Goal: Task Accomplishment & Management: Manage account settings

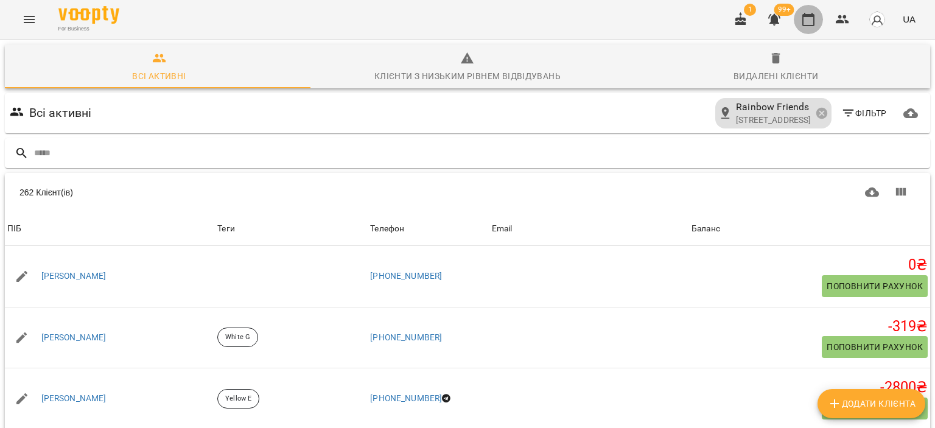
click at [806, 19] on icon "button" at bounding box center [808, 19] width 15 height 15
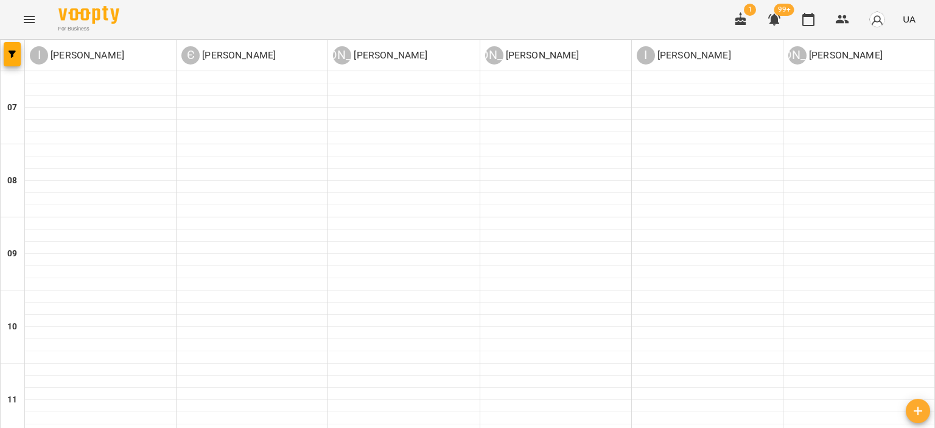
scroll to position [791, 0]
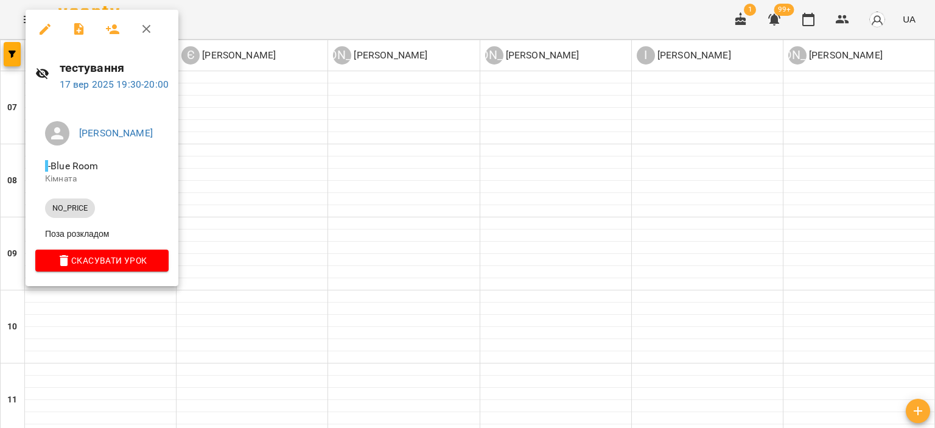
click at [150, 27] on icon "button" at bounding box center [146, 29] width 15 height 15
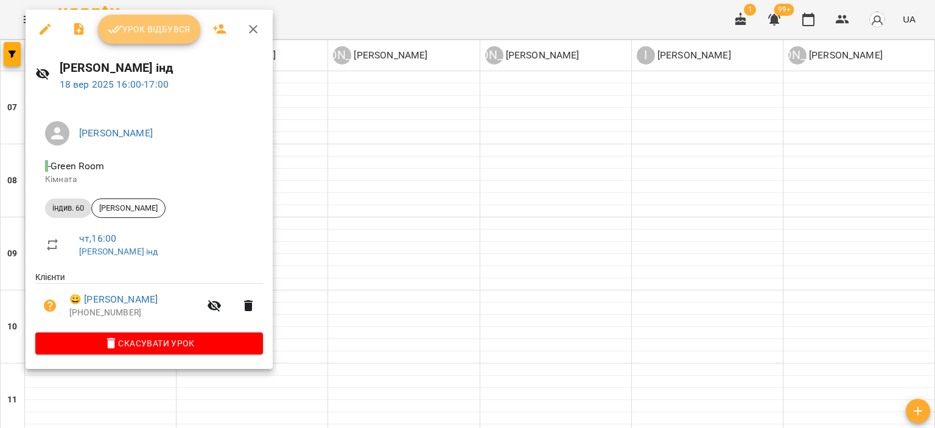
click at [148, 34] on span "Урок відбувся" at bounding box center [149, 29] width 83 height 15
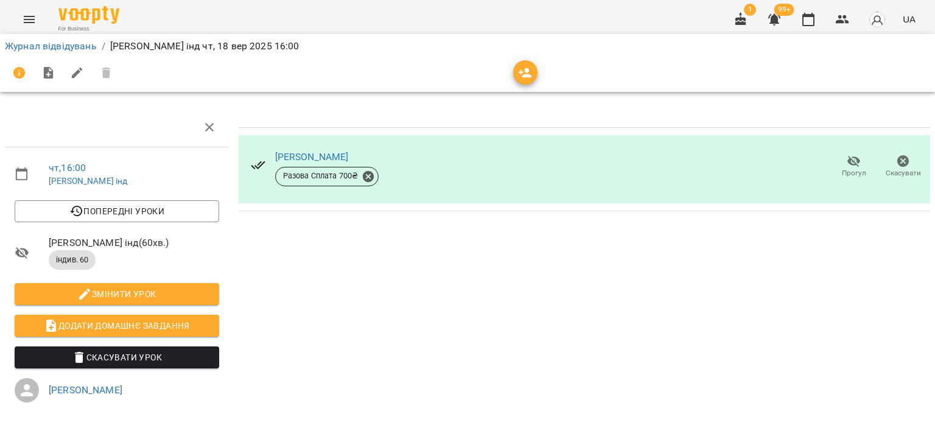
click at [148, 313] on li "Додати домашнє завдання" at bounding box center [117, 326] width 224 height 32
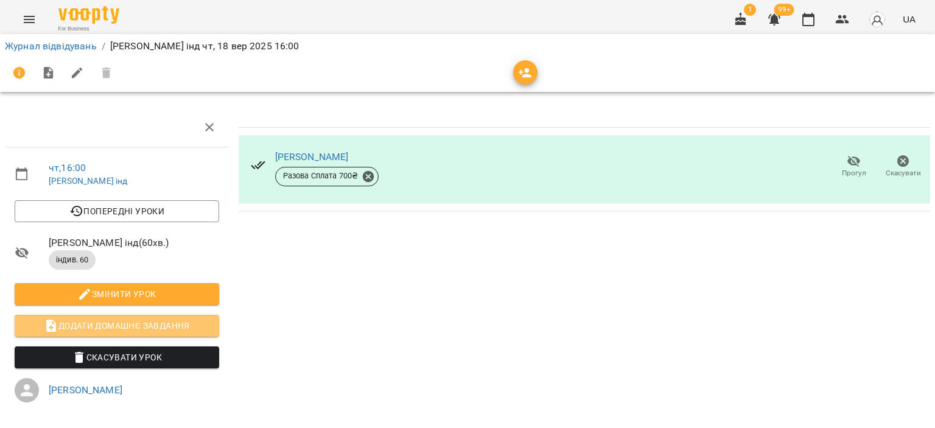
click at [146, 320] on span "Додати домашнє завдання" at bounding box center [116, 325] width 185 height 15
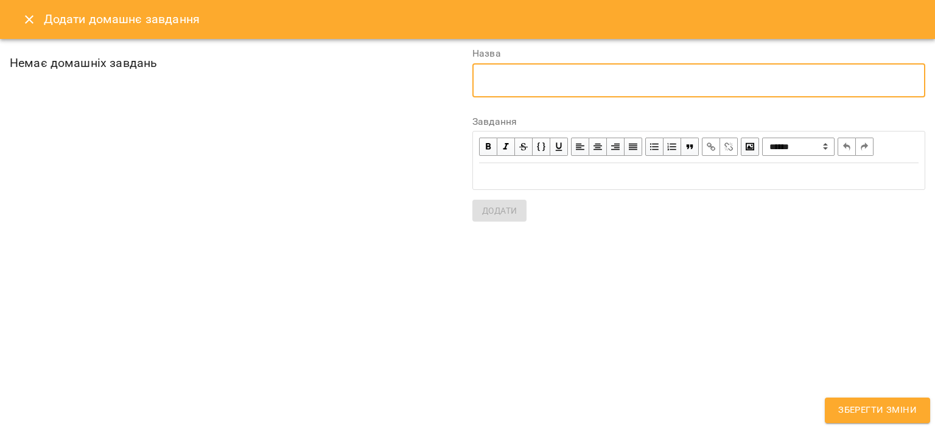
click at [525, 80] on textarea at bounding box center [699, 80] width 436 height 12
type textarea "**********"
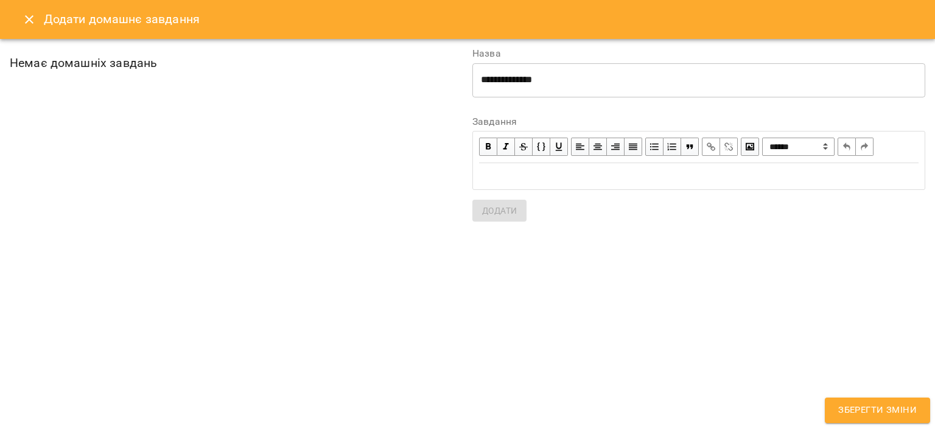
click at [579, 177] on div "Edit text" at bounding box center [698, 176] width 439 height 14
click at [554, 175] on span "**********" at bounding box center [534, 175] width 111 height 9
click at [631, 180] on div "**********" at bounding box center [698, 176] width 439 height 14
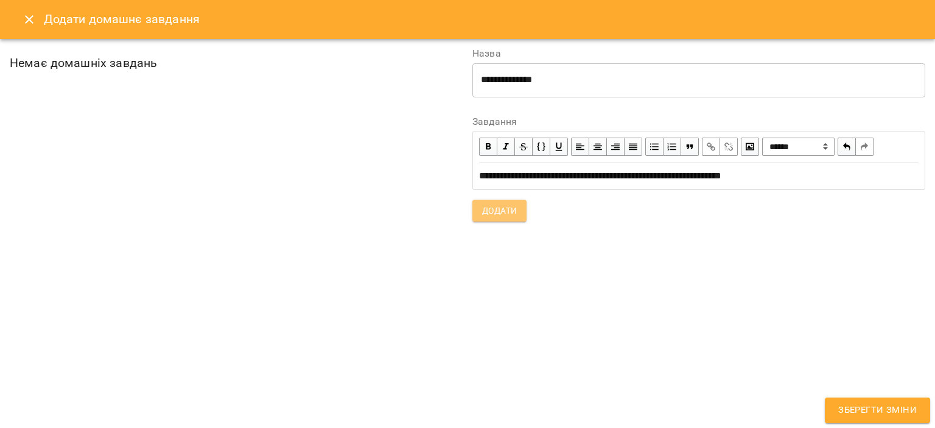
click at [504, 213] on span "Додати" at bounding box center [499, 210] width 35 height 15
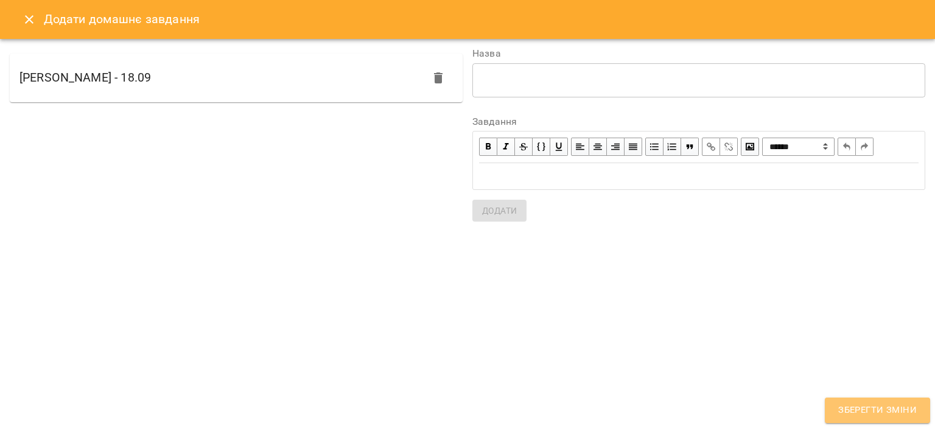
click at [876, 414] on span "Зберегти зміни" at bounding box center [877, 410] width 78 height 16
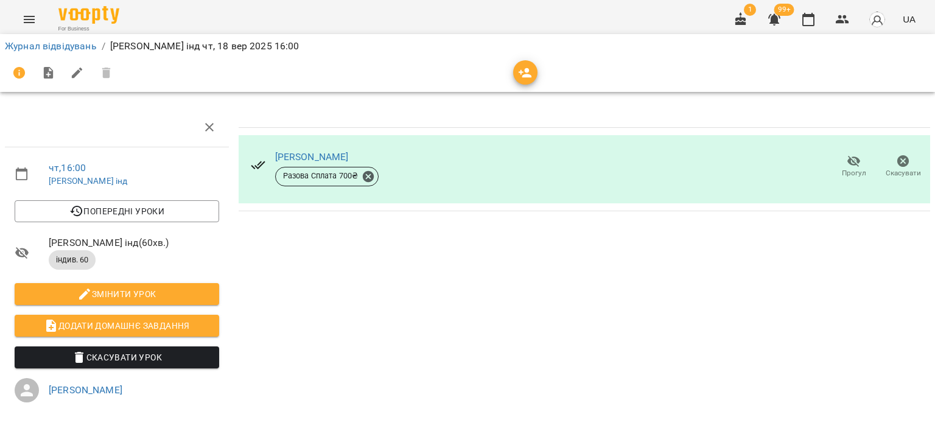
click at [868, 400] on button "Зберегти зміни" at bounding box center [877, 410] width 105 height 26
click at [806, 21] on icon "button" at bounding box center [808, 19] width 15 height 15
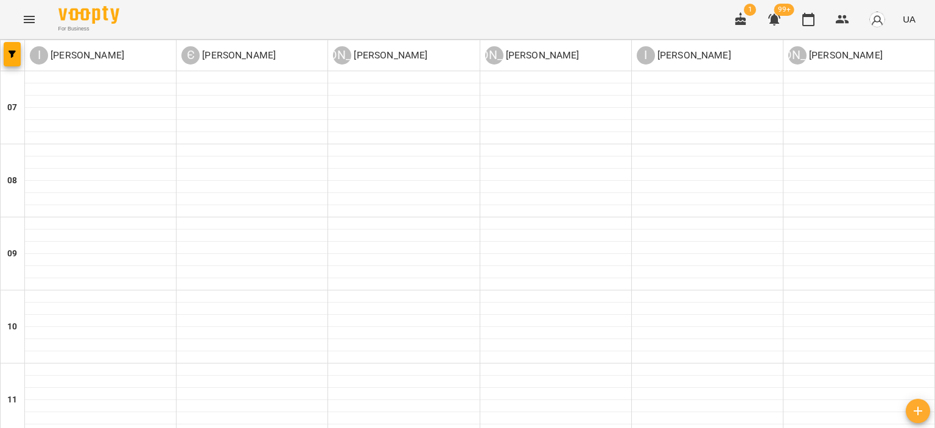
scroll to position [608, 0]
